Goal: Navigation & Orientation: Find specific page/section

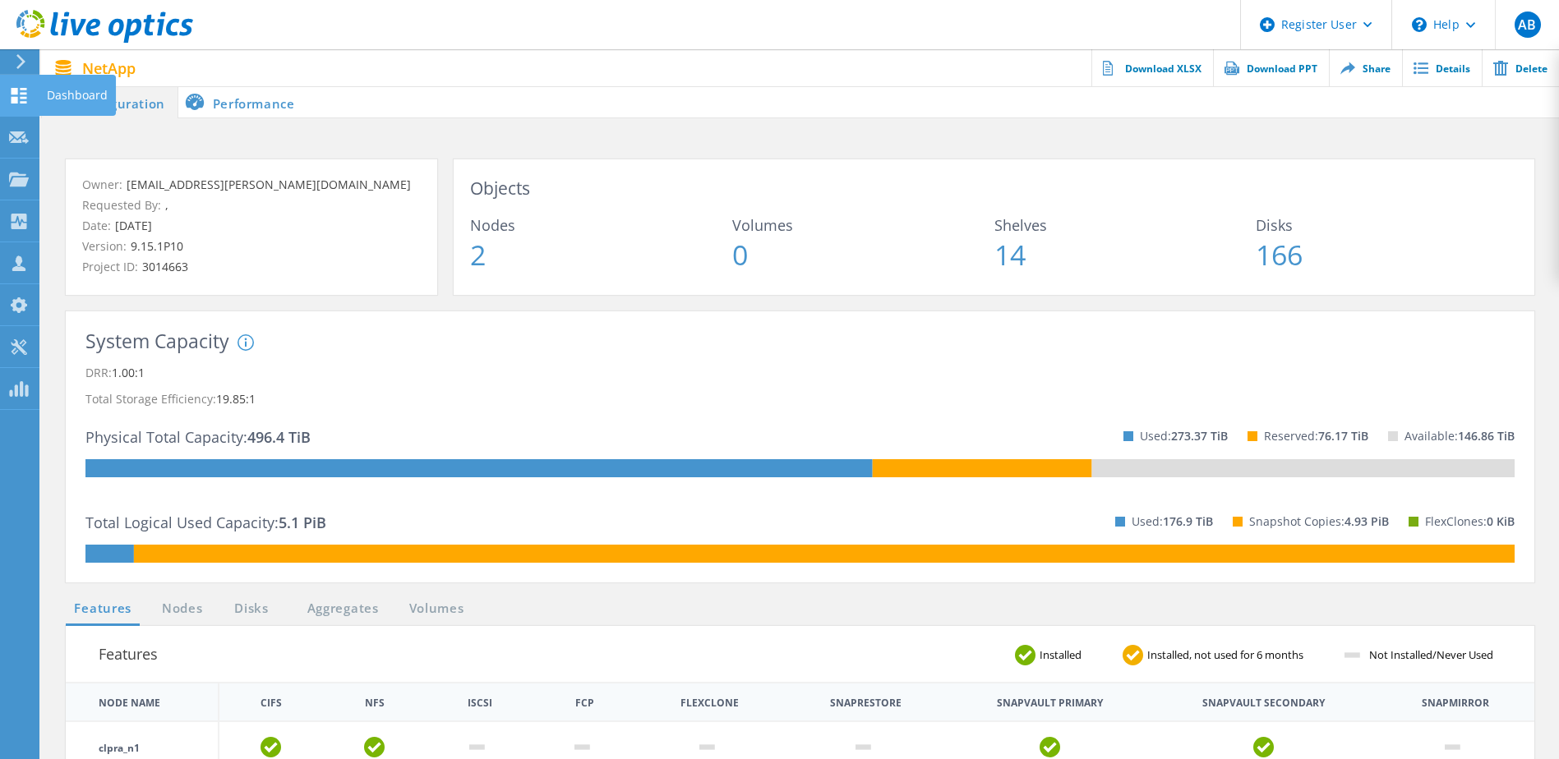
click at [21, 95] on icon at bounding box center [19, 96] width 20 height 16
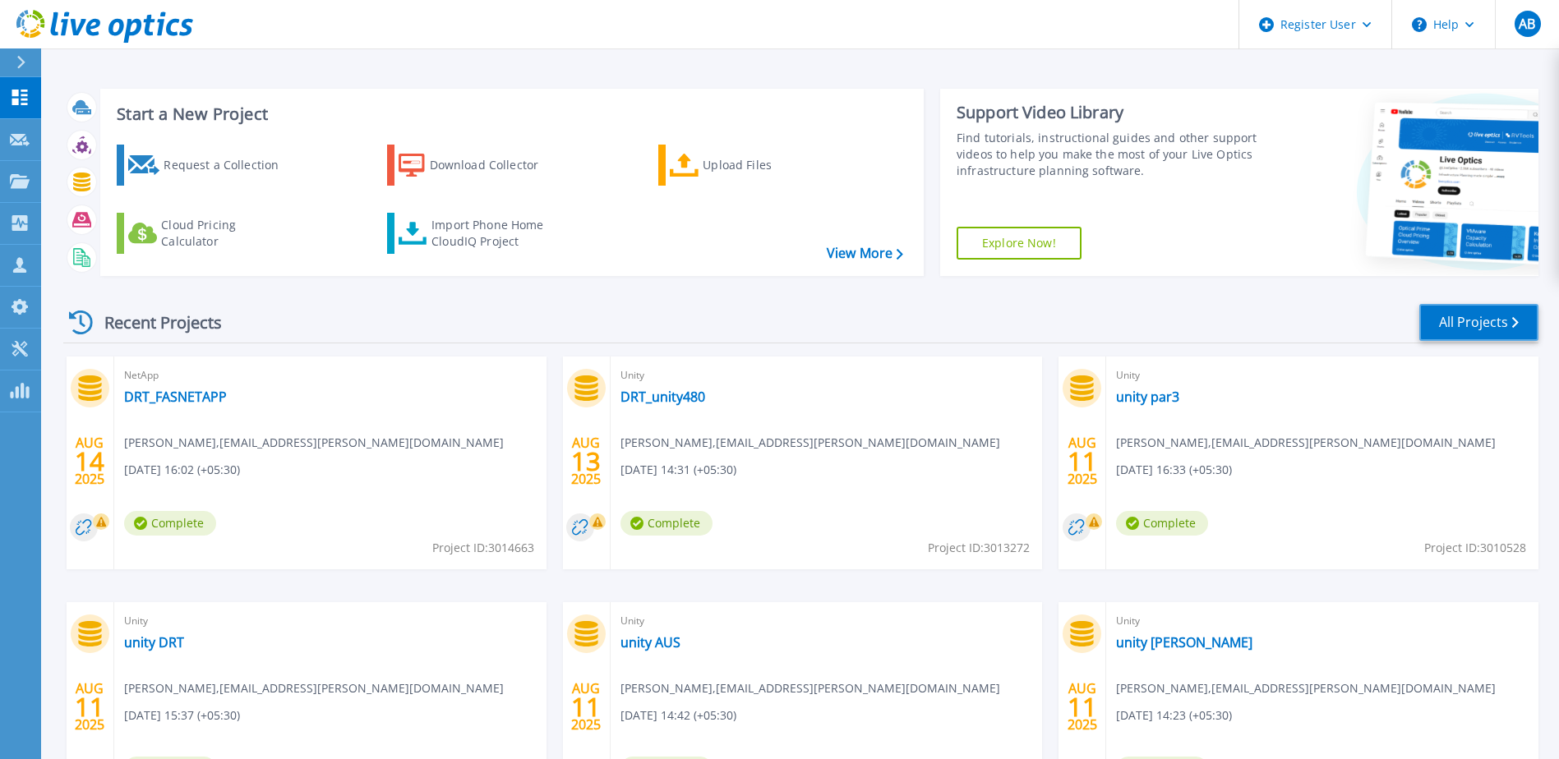
click at [1447, 327] on link "All Projects" at bounding box center [1478, 322] width 119 height 37
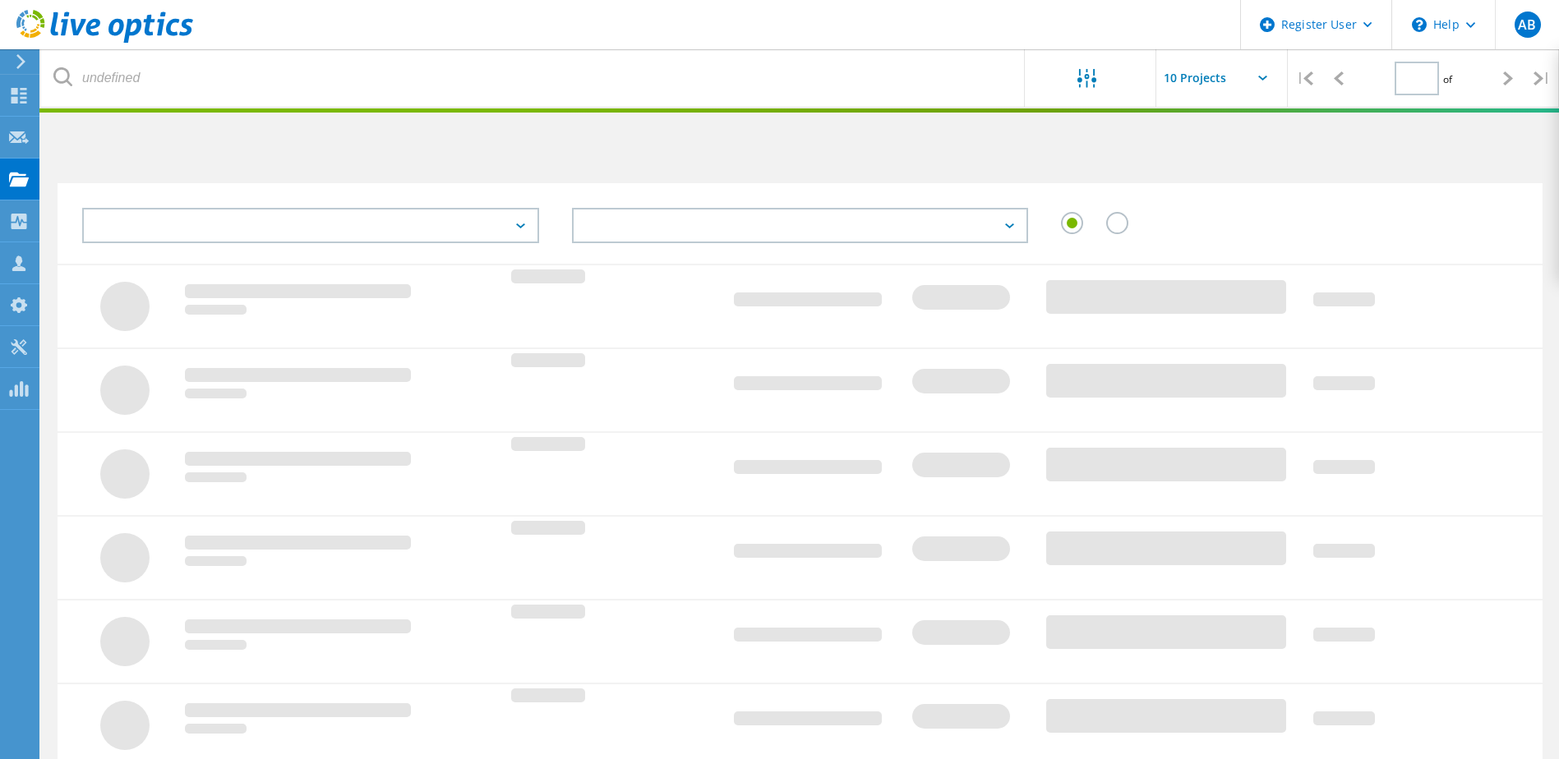
type input "1"
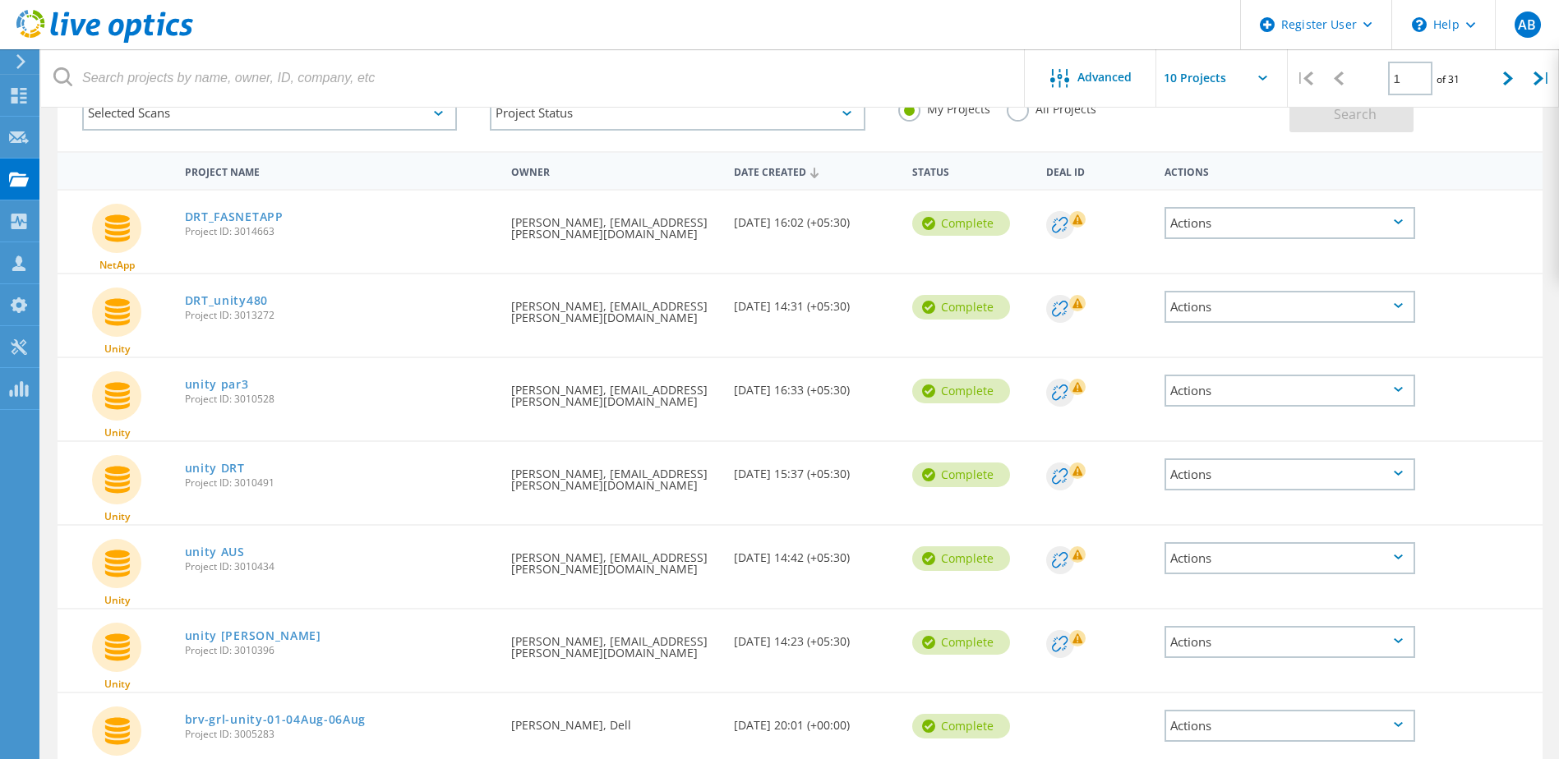
scroll to position [164, 0]
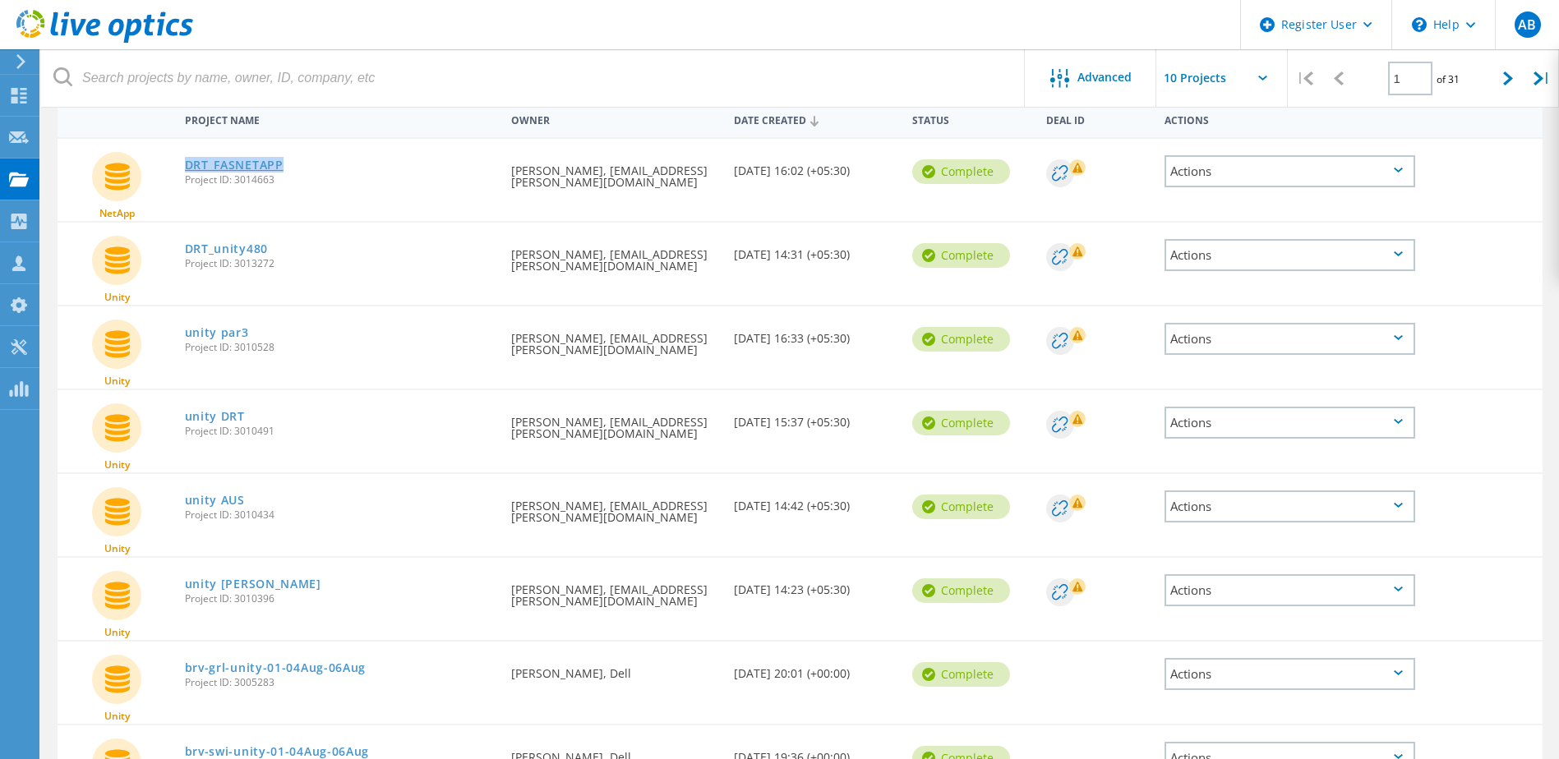
copy link "DRT_FASNETAPP"
drag, startPoint x: 289, startPoint y: 168, endPoint x: 187, endPoint y: 179, distance: 102.5
click at [187, 179] on div "DRT_FASNETAPP Project ID: 3014663" at bounding box center [340, 170] width 327 height 62
copy link "DRT_unity480"
drag, startPoint x: 283, startPoint y: 252, endPoint x: 191, endPoint y: 262, distance: 91.7
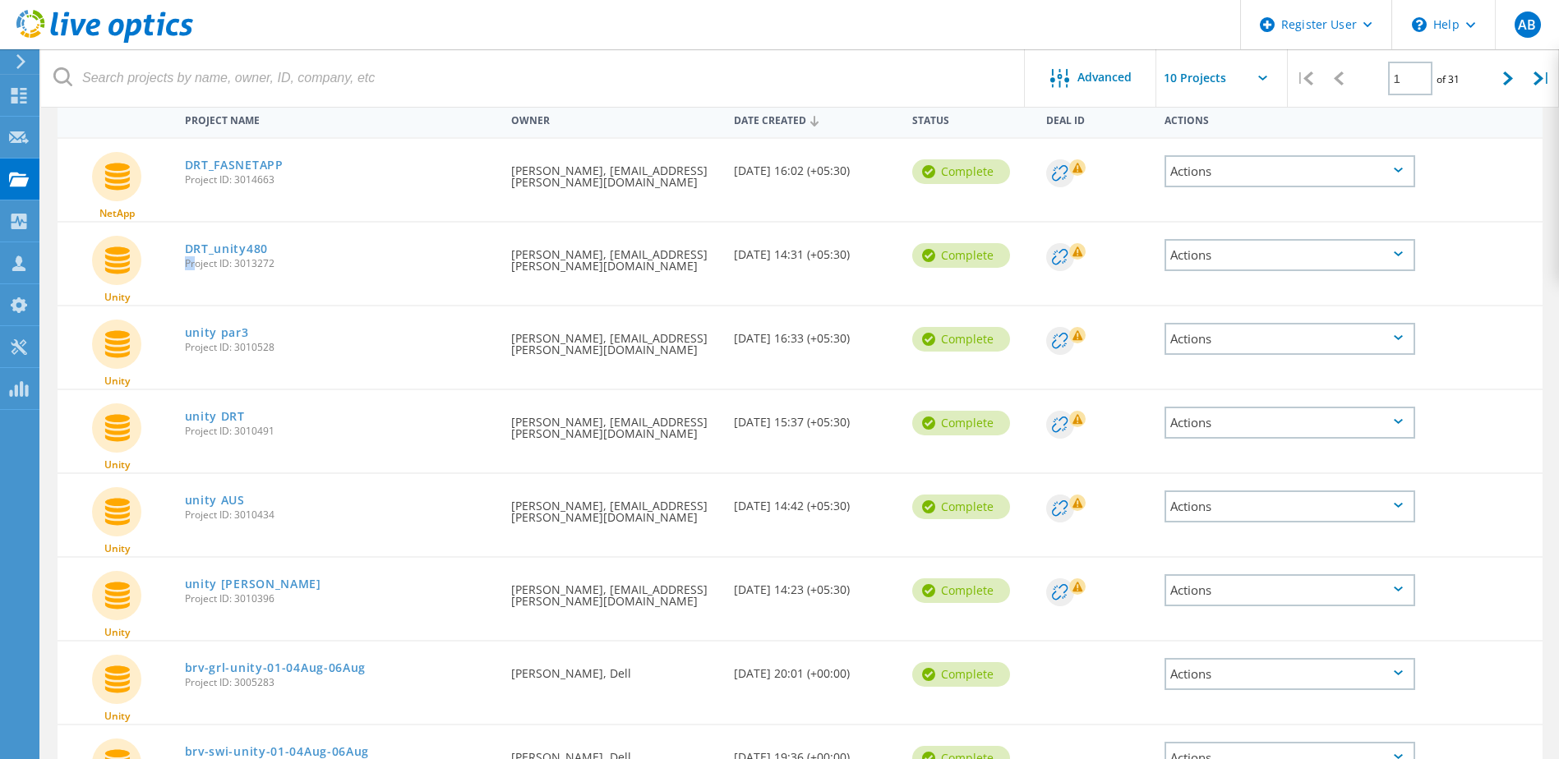
click at [191, 262] on div "DRT_unity480 Project ID: 3013272" at bounding box center [340, 254] width 327 height 62
copy link "unity par3"
drag, startPoint x: 261, startPoint y: 334, endPoint x: 189, endPoint y: 347, distance: 72.5
click at [189, 347] on div "unity par3 Project ID: 3010528" at bounding box center [340, 338] width 327 height 62
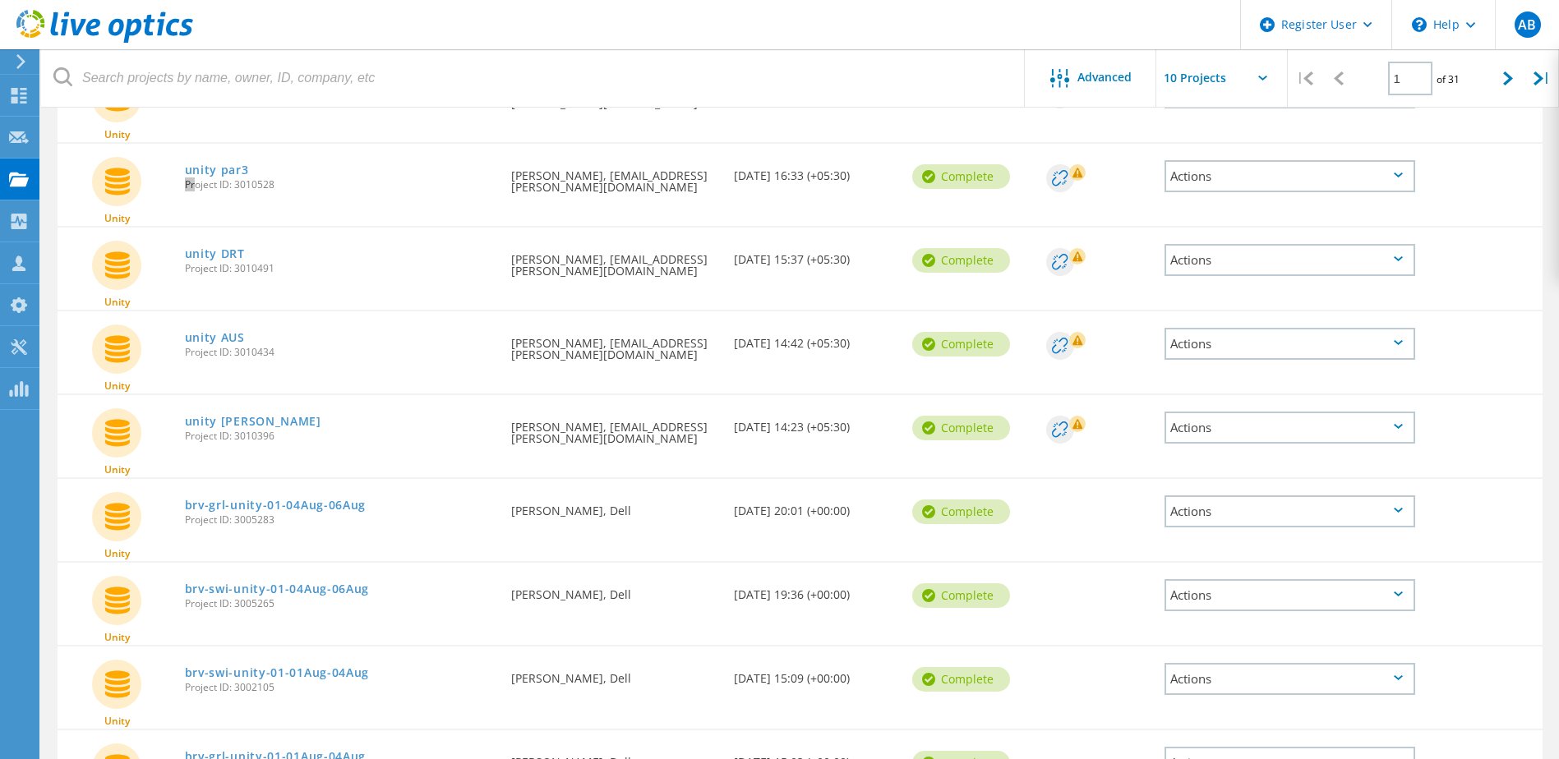
scroll to position [329, 0]
copy link "unity AUS"
drag, startPoint x: 251, startPoint y: 340, endPoint x: 187, endPoint y: 381, distance: 76.1
click at [187, 379] on div "Unity unity AUS Project ID: 3010434 Requested By Madan Kasireddy, madan.kasired…" at bounding box center [800, 351] width 1485 height 82
copy link "unity MEL"
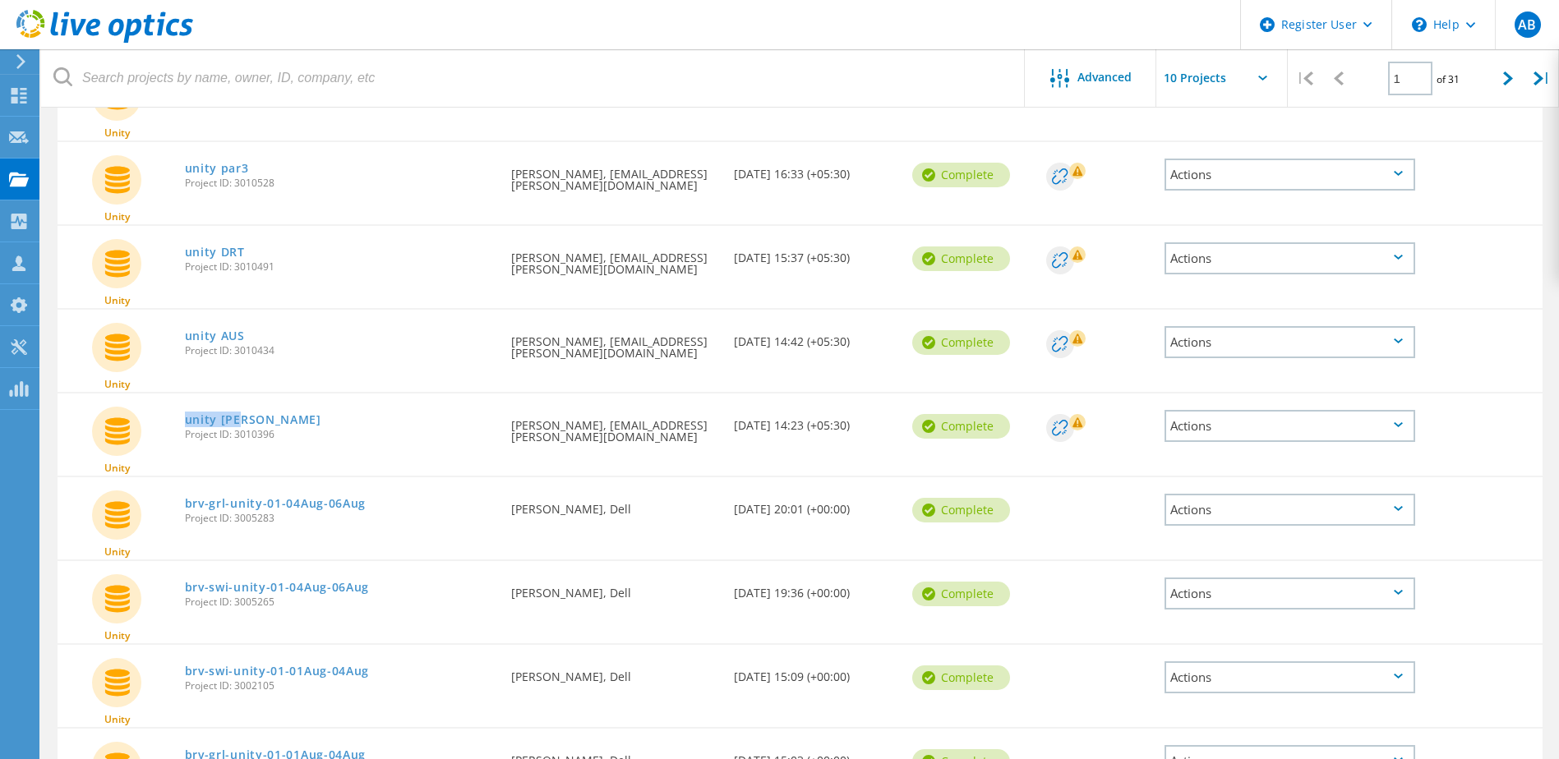
drag, startPoint x: 255, startPoint y: 421, endPoint x: 179, endPoint y: 420, distance: 75.6
click at [179, 420] on div "unity MEL Project ID: 3010396" at bounding box center [340, 425] width 327 height 62
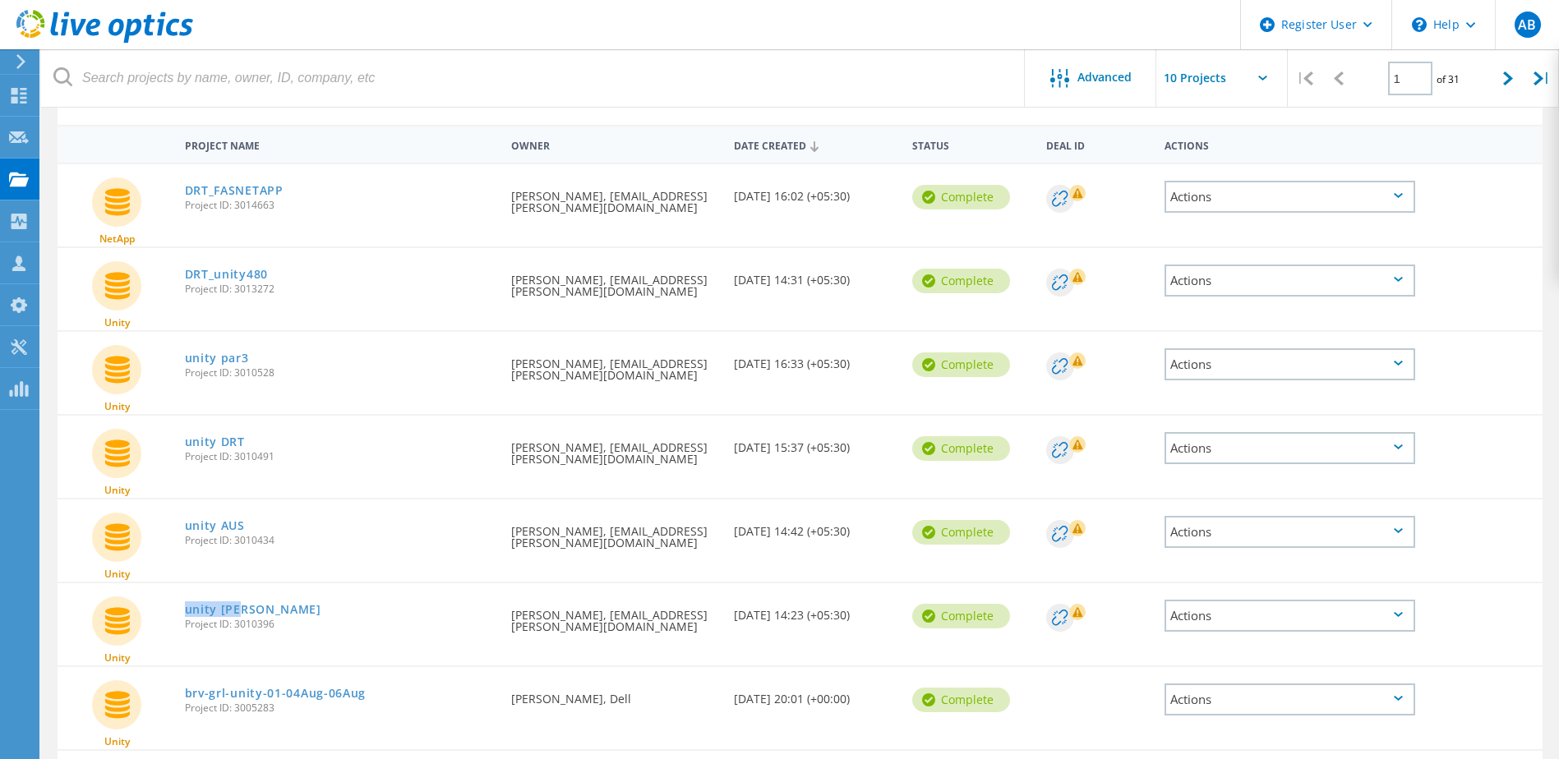
scroll to position [164, 0]
